Goal: Navigation & Orientation: Find specific page/section

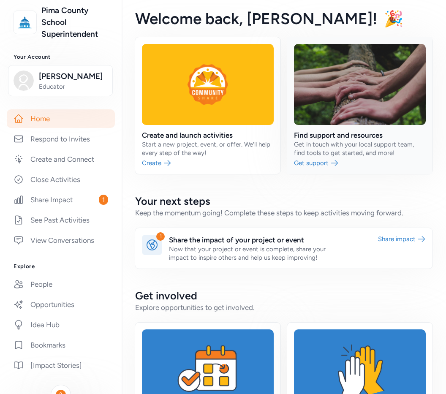
click at [352, 78] on link at bounding box center [359, 105] width 145 height 137
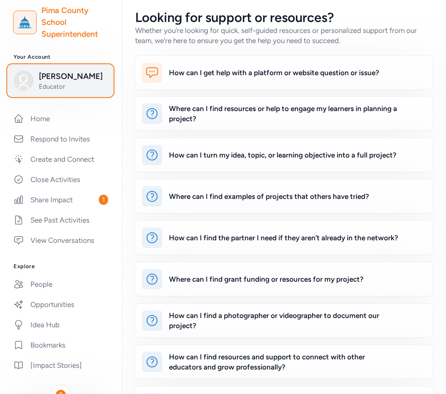
click at [52, 76] on span "[PERSON_NAME]" at bounding box center [73, 76] width 68 height 12
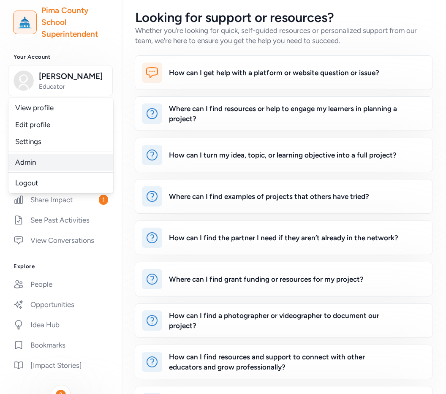
click at [31, 161] on link "Admin" at bounding box center [60, 162] width 105 height 17
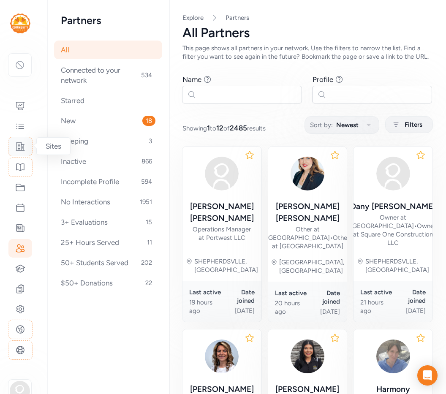
click at [22, 144] on icon at bounding box center [20, 147] width 8 height 8
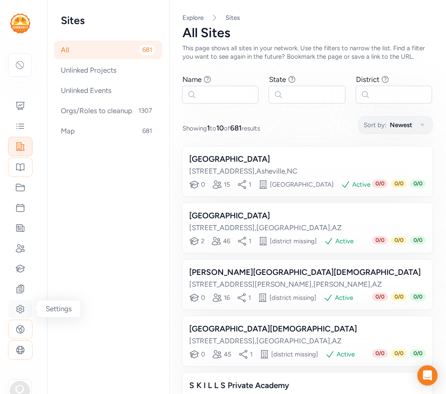
click at [21, 306] on icon at bounding box center [20, 309] width 10 height 10
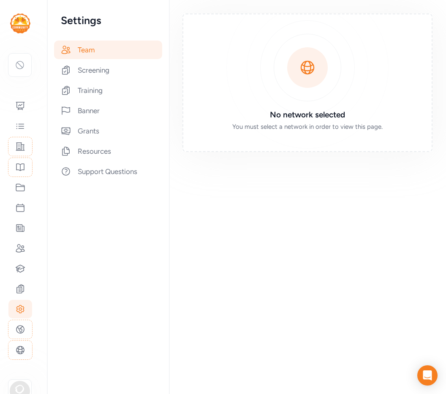
click at [20, 27] on img at bounding box center [20, 24] width 20 height 20
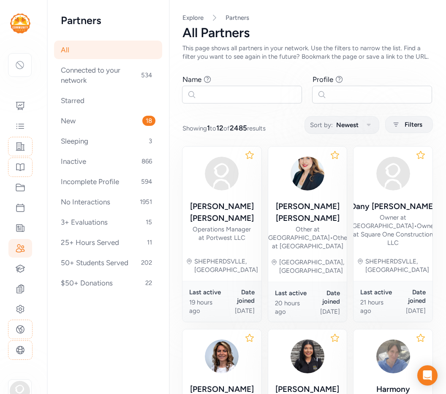
click at [22, 35] on div "Your Network None Dashboard Feed Sites Past Projects Projects Events Offers Par…" at bounding box center [20, 208] width 41 height 389
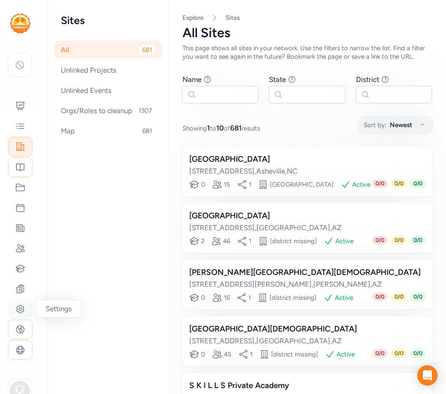
scroll to position [22, 0]
